Goal: Task Accomplishment & Management: Manage account settings

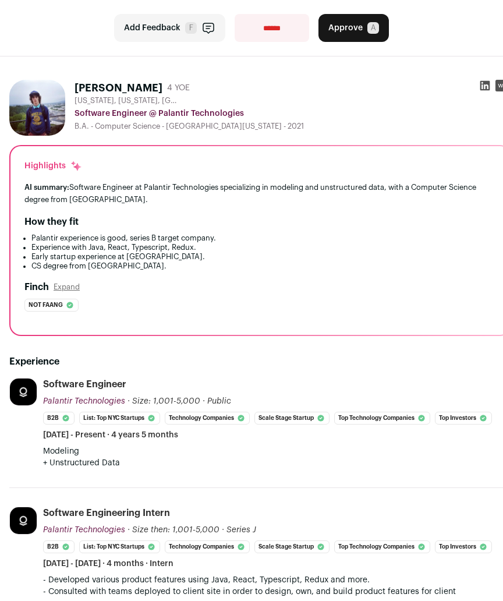
click at [479, 86] on icon at bounding box center [485, 86] width 12 height 12
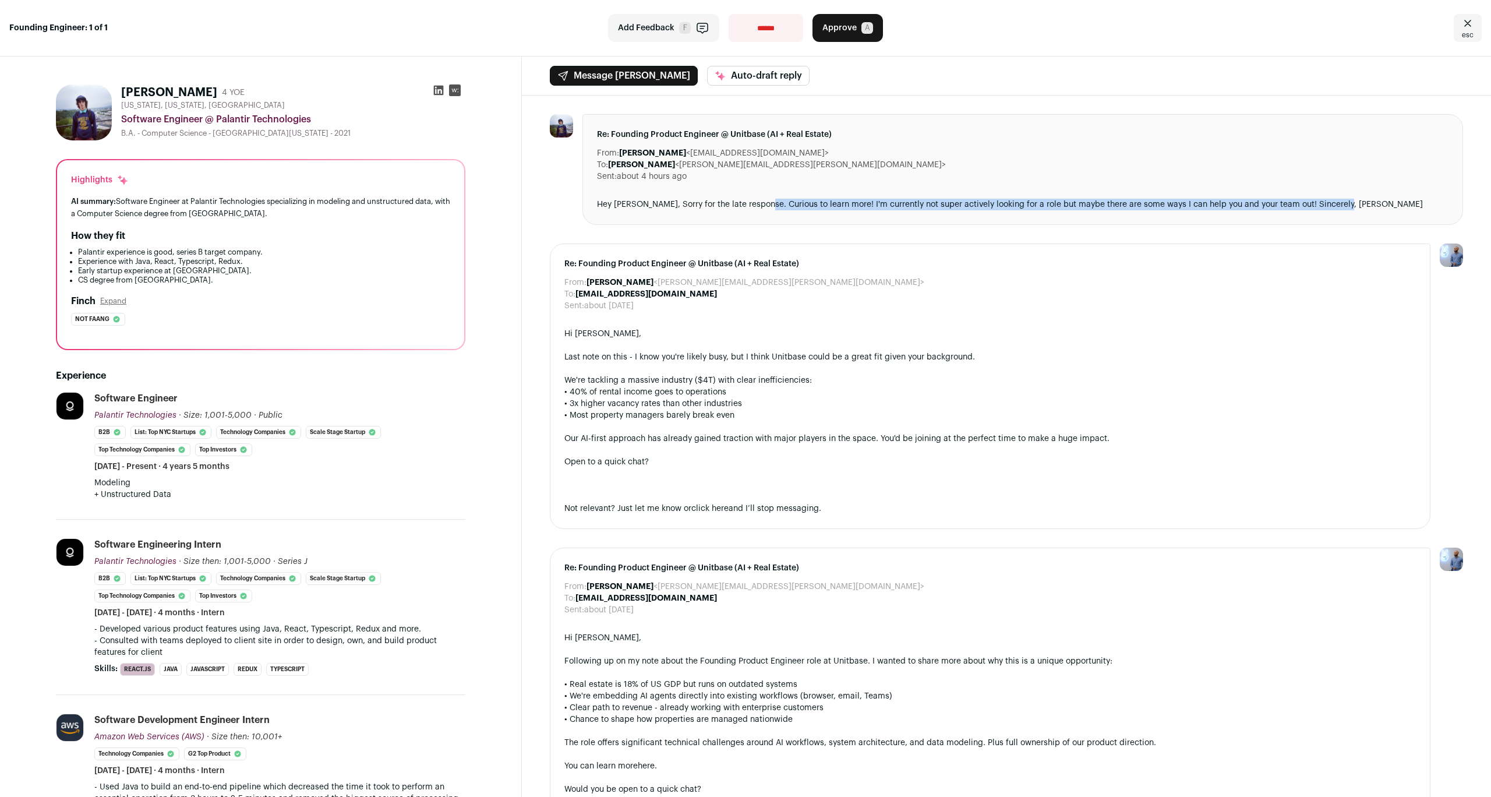
drag, startPoint x: 763, startPoint y: 204, endPoint x: 1361, endPoint y: 202, distance: 597.6
click at [503, 202] on div "Hey [PERSON_NAME], Sorry for the late response. Curious to learn more! I'm curr…" at bounding box center [1023, 205] width 852 height 12
drag, startPoint x: 1361, startPoint y: 202, endPoint x: 584, endPoint y: 203, distance: 776.5
click at [503, 203] on div "Re: Founding Product Engineer @ Unitbase (AI + Real Estate) From: [PERSON_NAME]…" at bounding box center [1022, 169] width 881 height 111
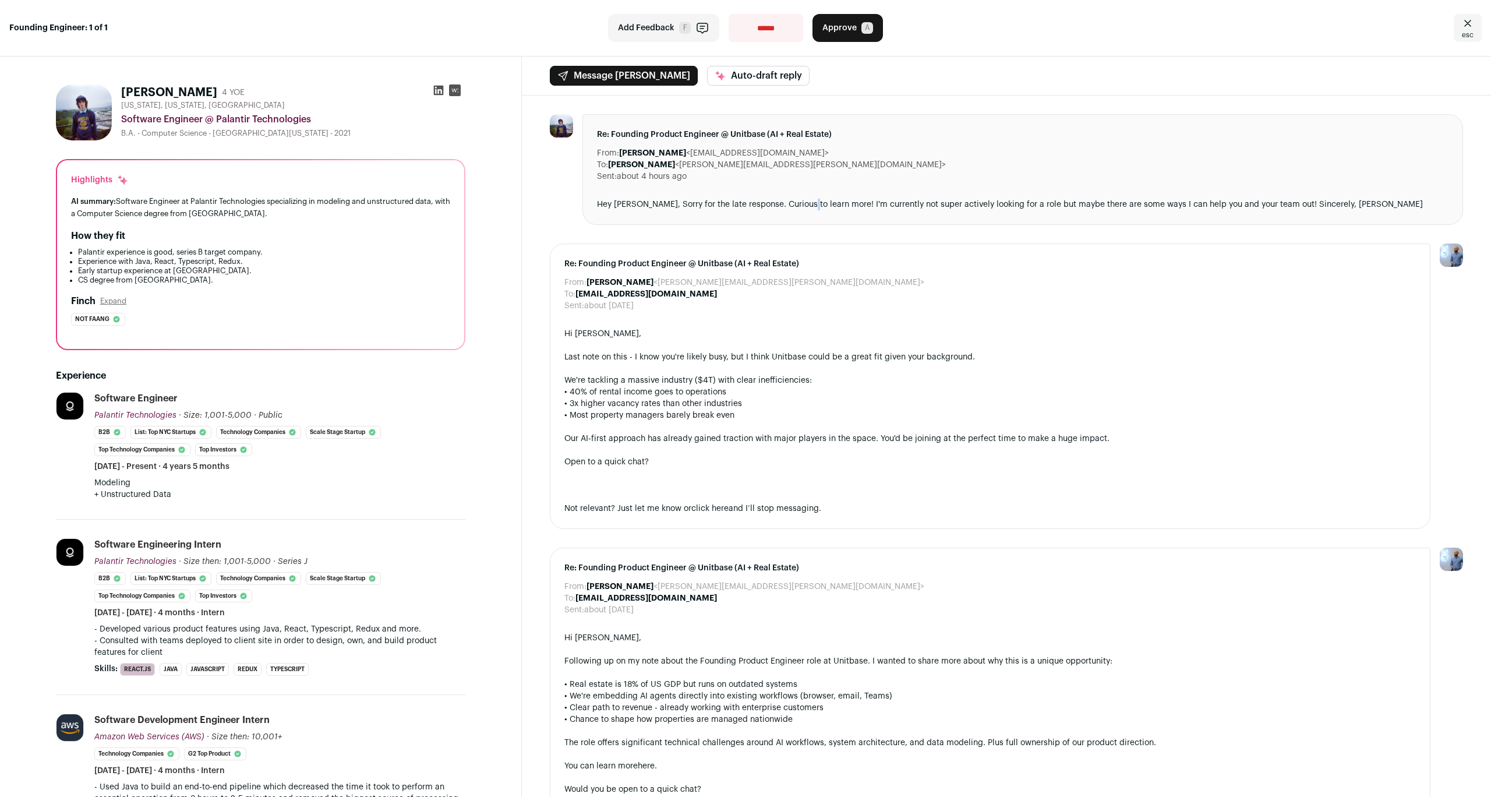
click at [503, 209] on div "Hey [PERSON_NAME], Sorry for the late response. Curious to learn more! I'm curr…" at bounding box center [1023, 205] width 852 height 12
click at [503, 206] on div "Hey [PERSON_NAME], Sorry for the late response. Curious to learn more! I'm curr…" at bounding box center [1023, 205] width 852 height 12
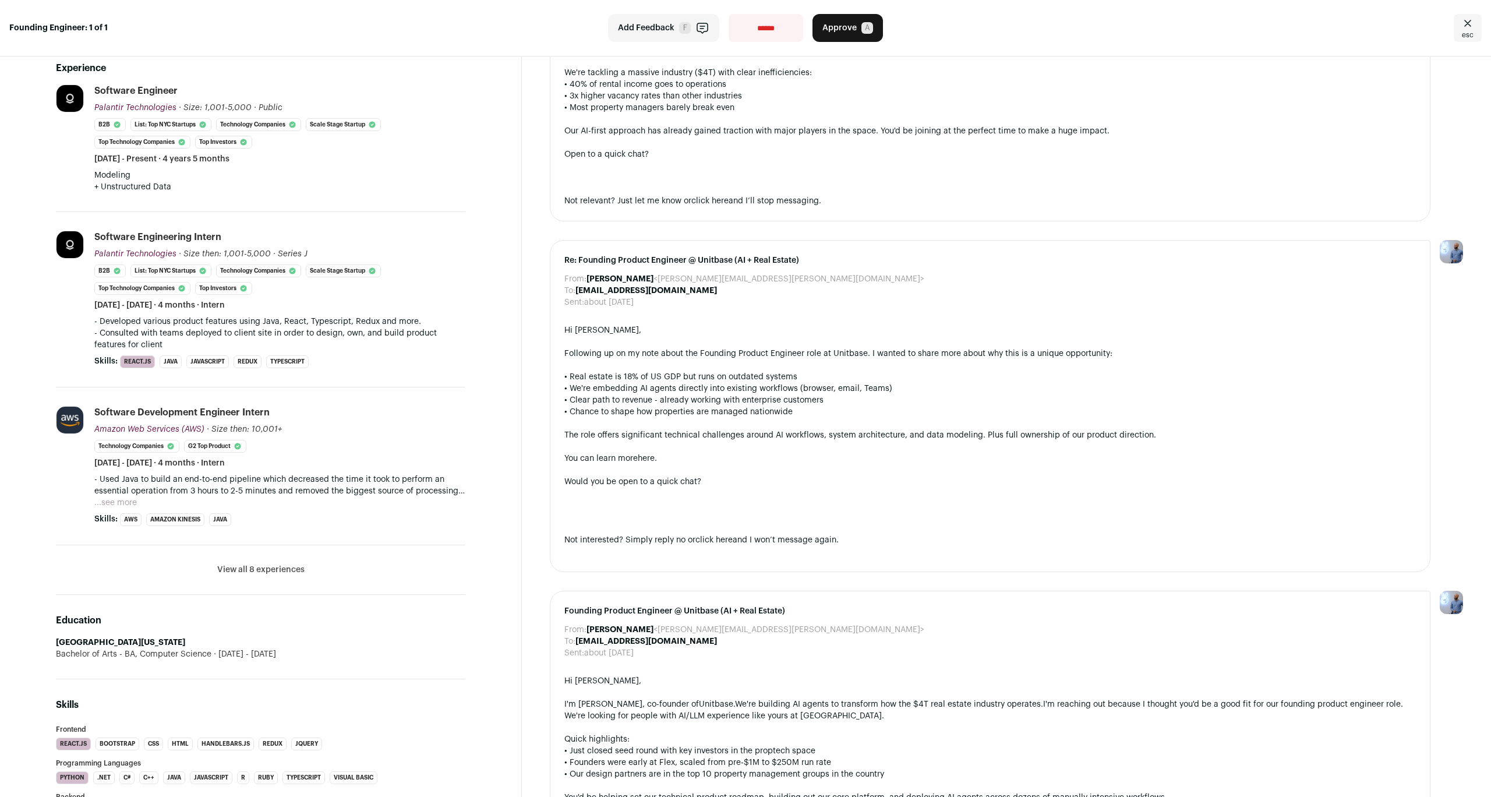
scroll to position [436, 0]
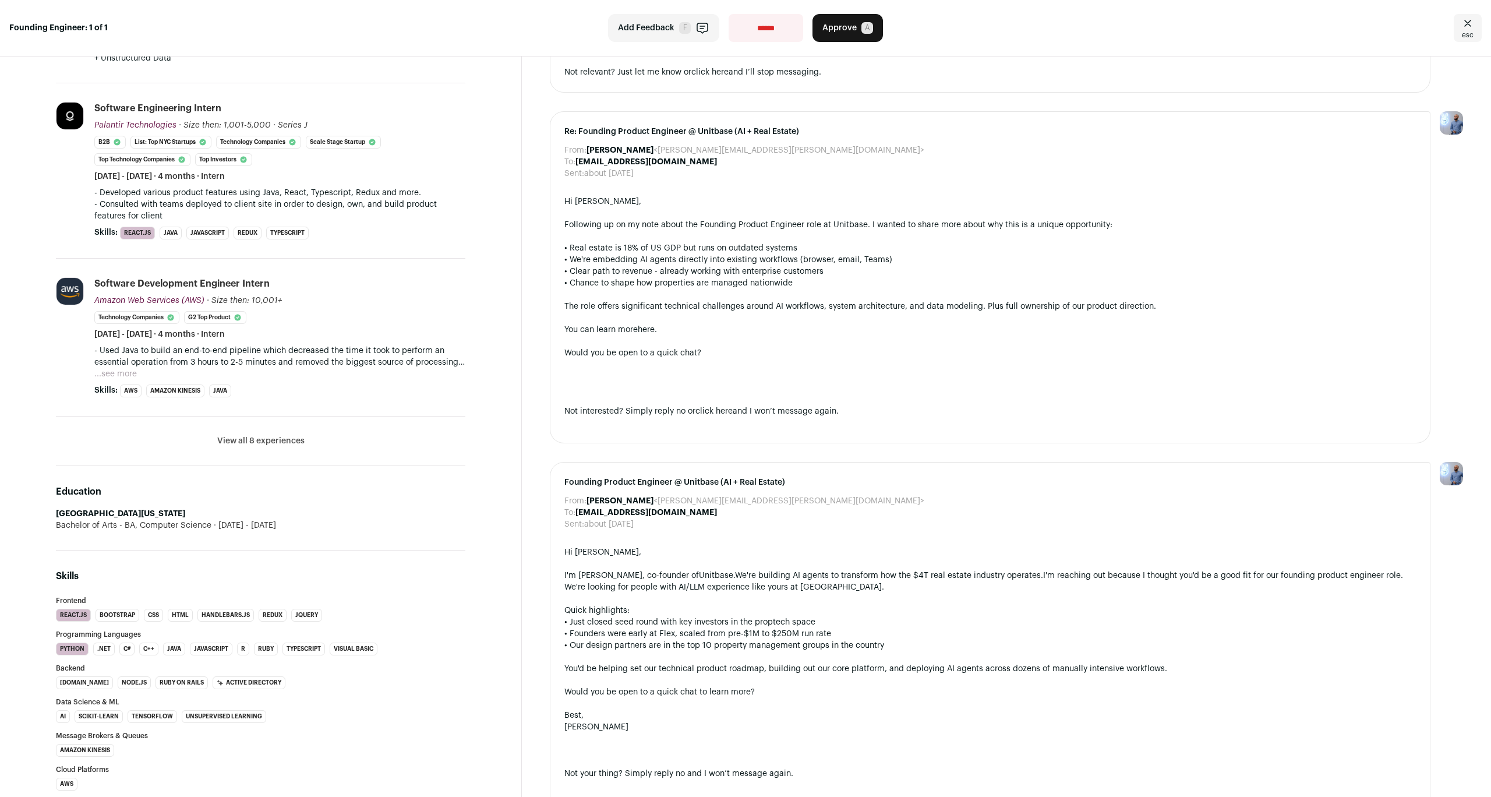
click at [259, 442] on button "View all 8 experiences" at bounding box center [260, 441] width 87 height 12
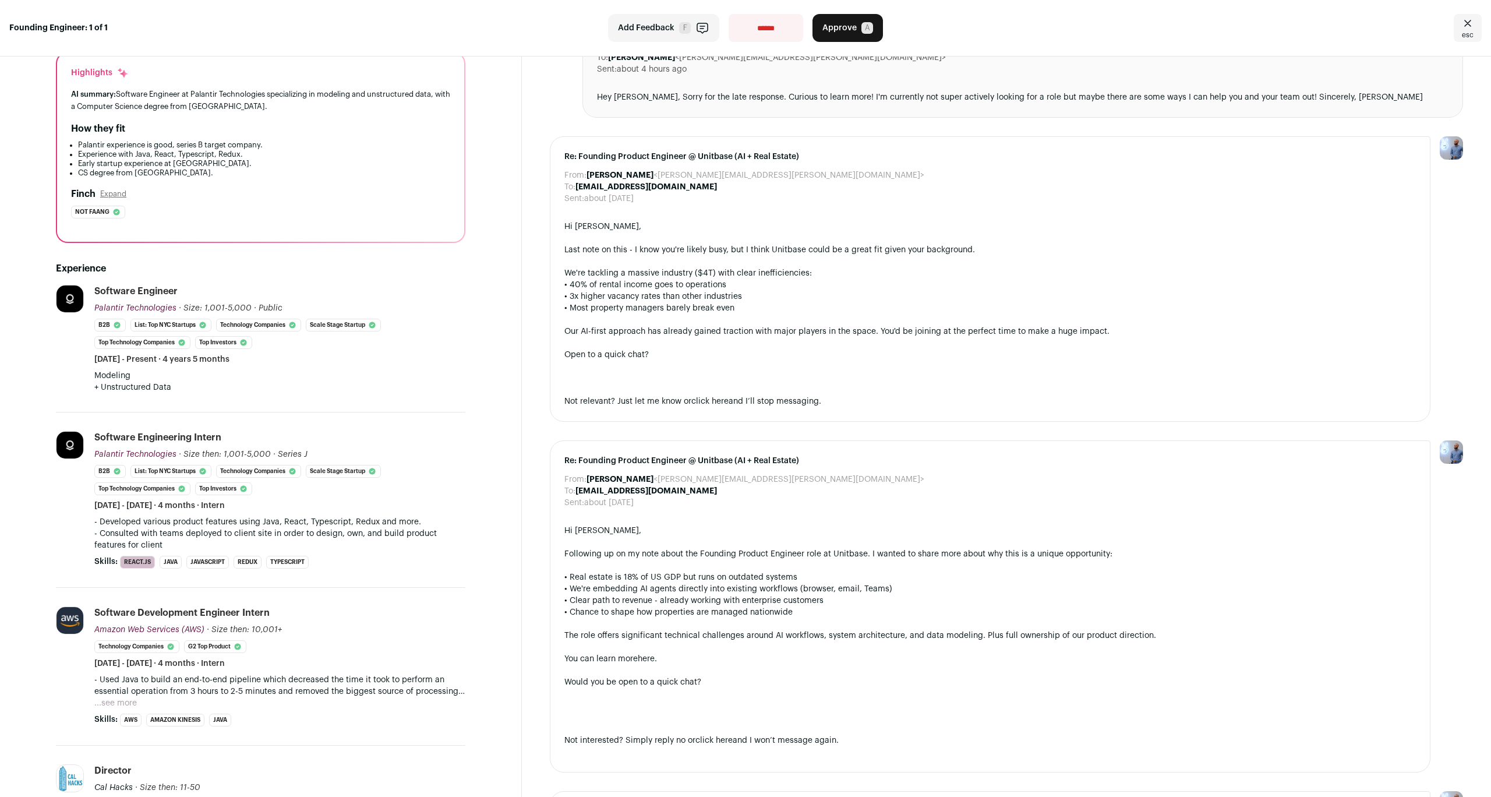
scroll to position [0, 0]
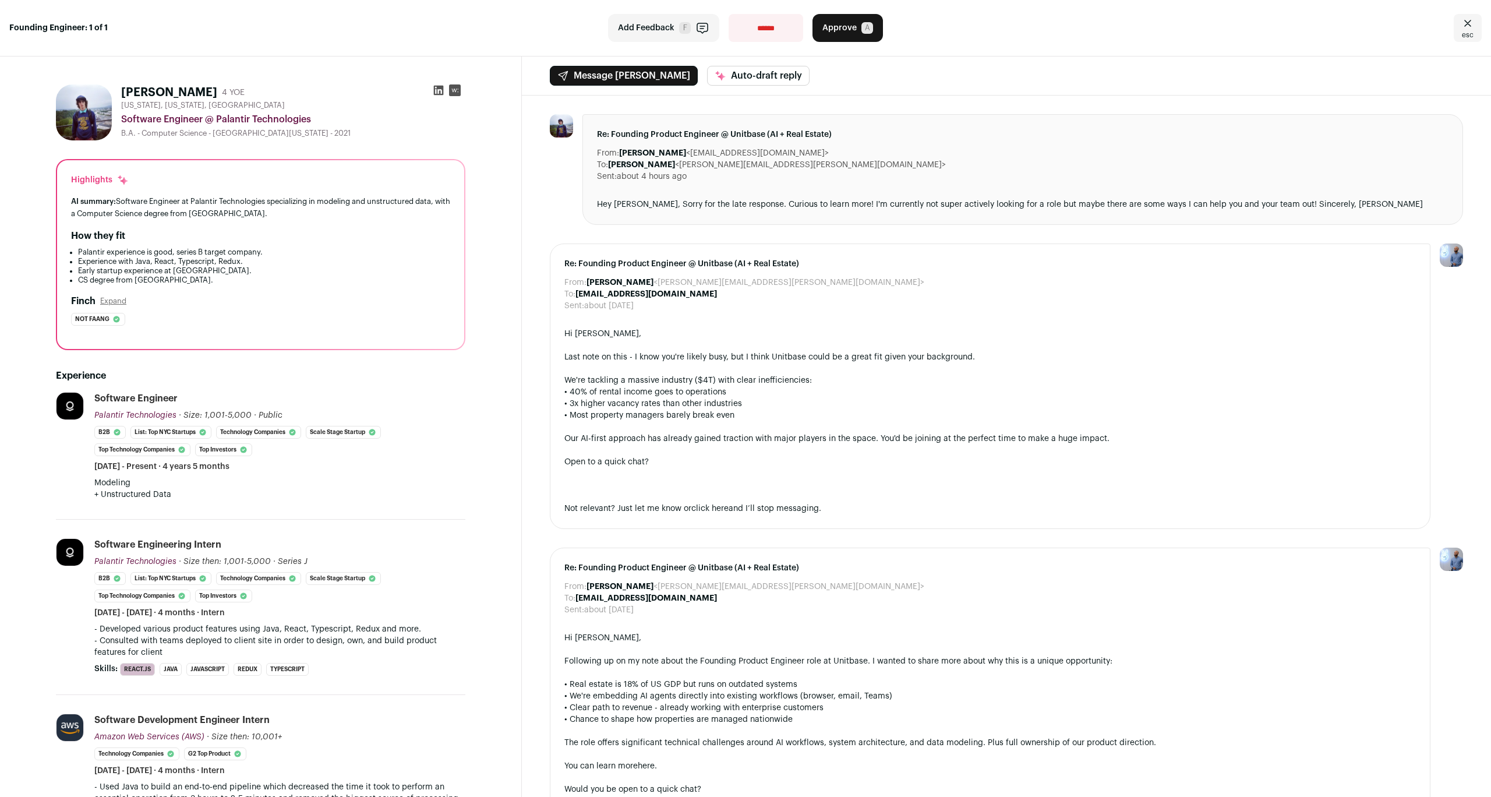
click at [83, 112] on img at bounding box center [84, 112] width 56 height 56
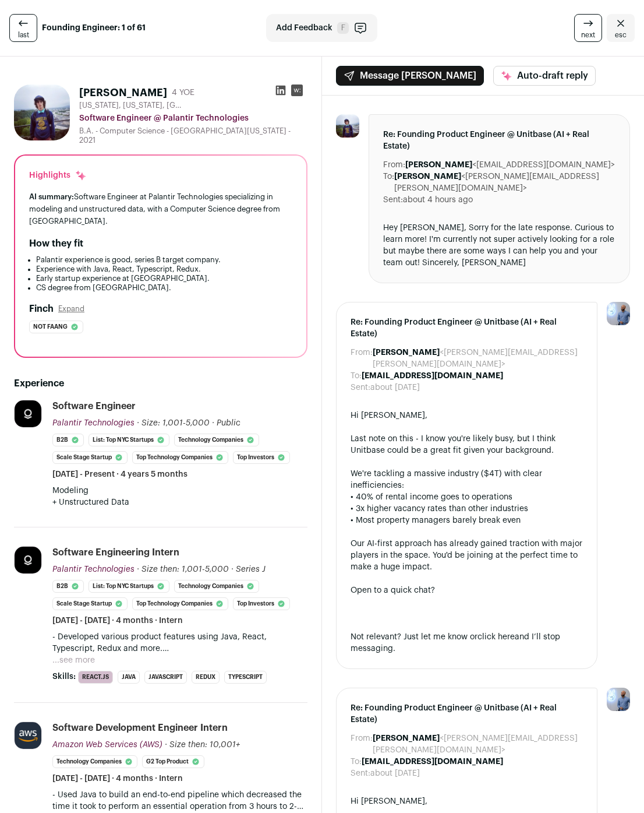
click at [278, 91] on icon at bounding box center [281, 90] width 12 height 12
